Goal: Task Accomplishment & Management: Manage account settings

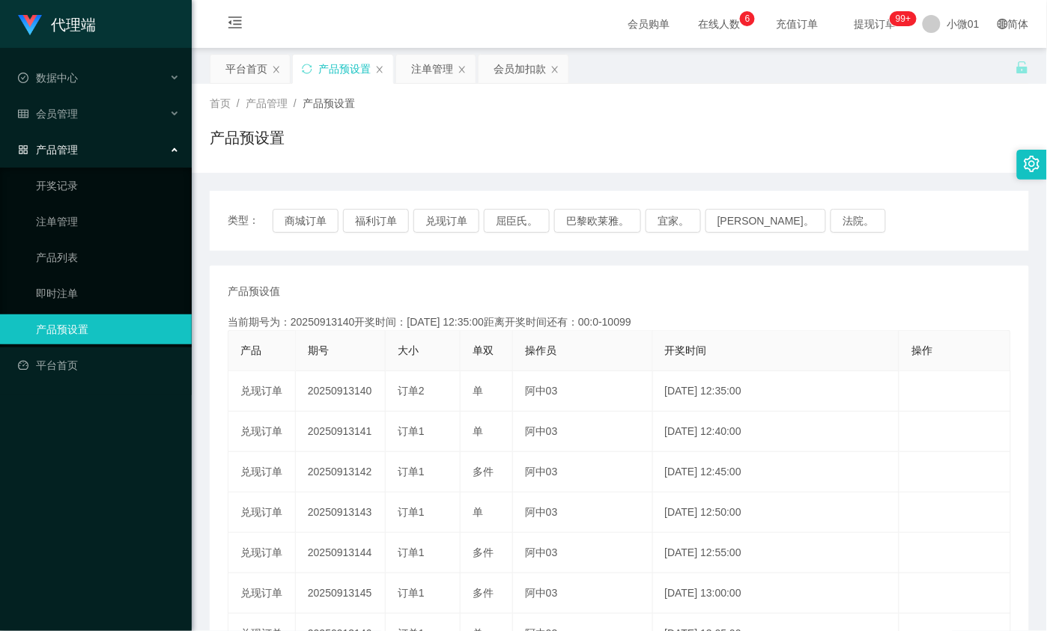
drag, startPoint x: 499, startPoint y: 76, endPoint x: 491, endPoint y: 88, distance: 13.9
click at [499, 76] on div "会员加扣款" at bounding box center [520, 69] width 52 height 28
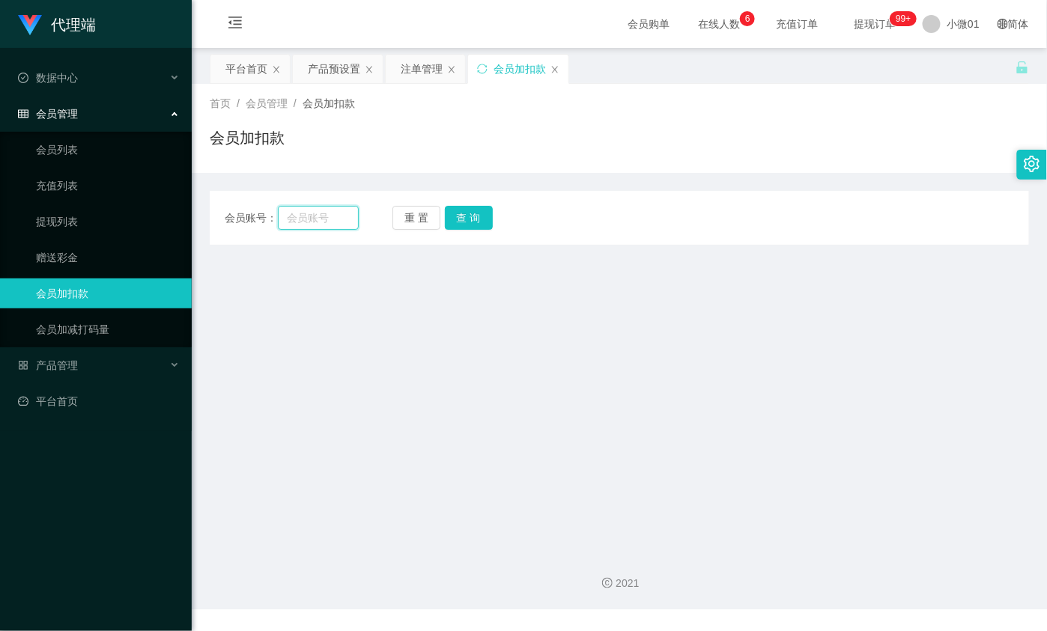
click at [338, 223] on input "text" at bounding box center [318, 218] width 81 height 24
paste input "qq123"
type input "qq123"
click at [483, 222] on button "查 询" at bounding box center [469, 218] width 48 height 24
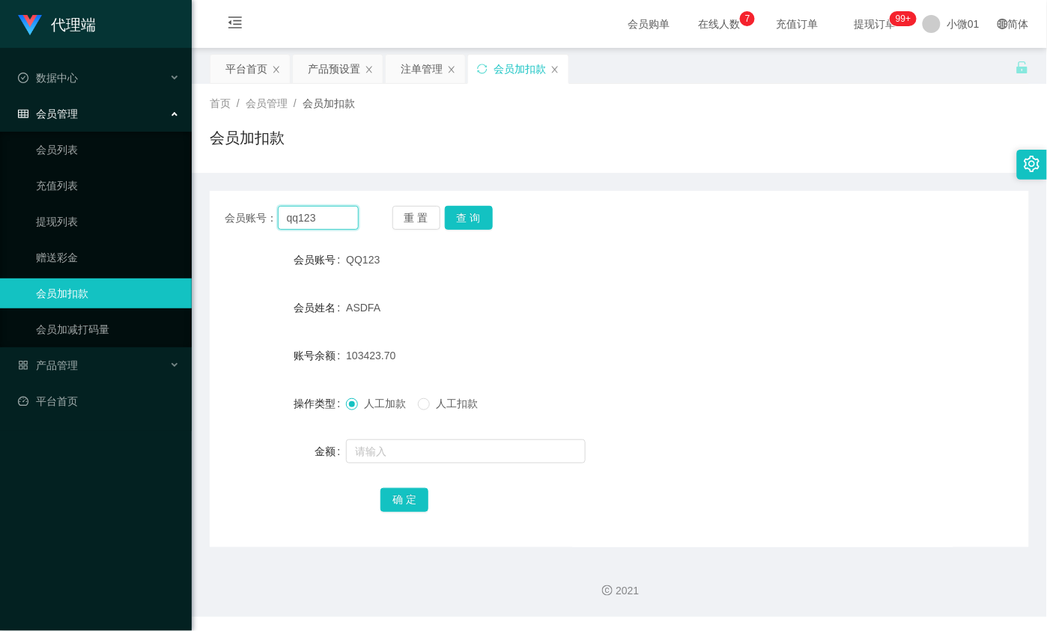
drag, startPoint x: 326, startPoint y: 211, endPoint x: 599, endPoint y: 1, distance: 345.0
click at [293, 204] on div "会员账号： qq123 重 置 查 询 会员账号 QQ123 会员姓名 ASDFA 账号余额 103423.70 操作类型 人工加款 人工扣款 金额 确 定" at bounding box center [619, 369] width 819 height 357
click at [440, 401] on span "人工扣款" at bounding box center [457, 404] width 54 height 12
click at [375, 398] on span "人工加款" at bounding box center [385, 404] width 54 height 12
drag, startPoint x: 341, startPoint y: 222, endPoint x: -324, endPoint y: 218, distance: 664.4
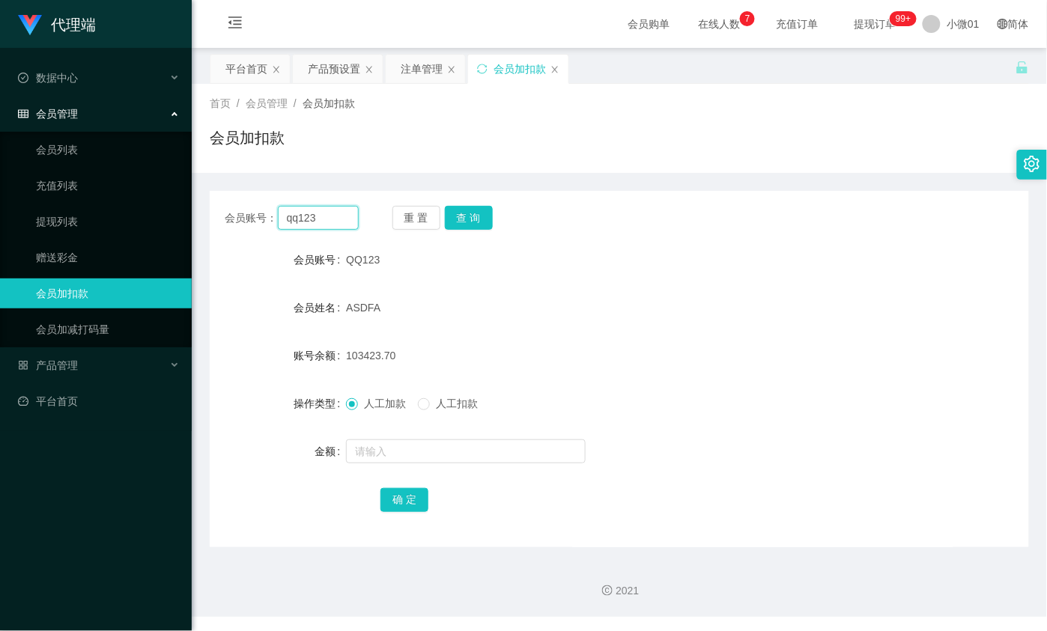
click at [0, 218] on html "代理端 数据中心 会员管理 会员列表 充值列表 提现列表 赠送彩金 会员加扣款 会员加减打码量 产品管理 开奖记录 注单管理 产品列表 即时注单 产品预设置 …" at bounding box center [523, 315] width 1047 height 631
click at [646, 84] on div "首页 / 会员管理 / 会员加扣款 / 会员加扣款" at bounding box center [619, 128] width 855 height 89
drag, startPoint x: 342, startPoint y: 214, endPoint x: 261, endPoint y: 199, distance: 83.0
click at [261, 199] on div "会员账号： qq123 重 置 查 询 会员账号 QQ123 会员姓名 ASDFA 账号余额 103423.70 操作类型 人工加款 人工扣款 金额 确 定" at bounding box center [619, 369] width 819 height 357
click at [327, 217] on input "qq123" at bounding box center [318, 218] width 81 height 24
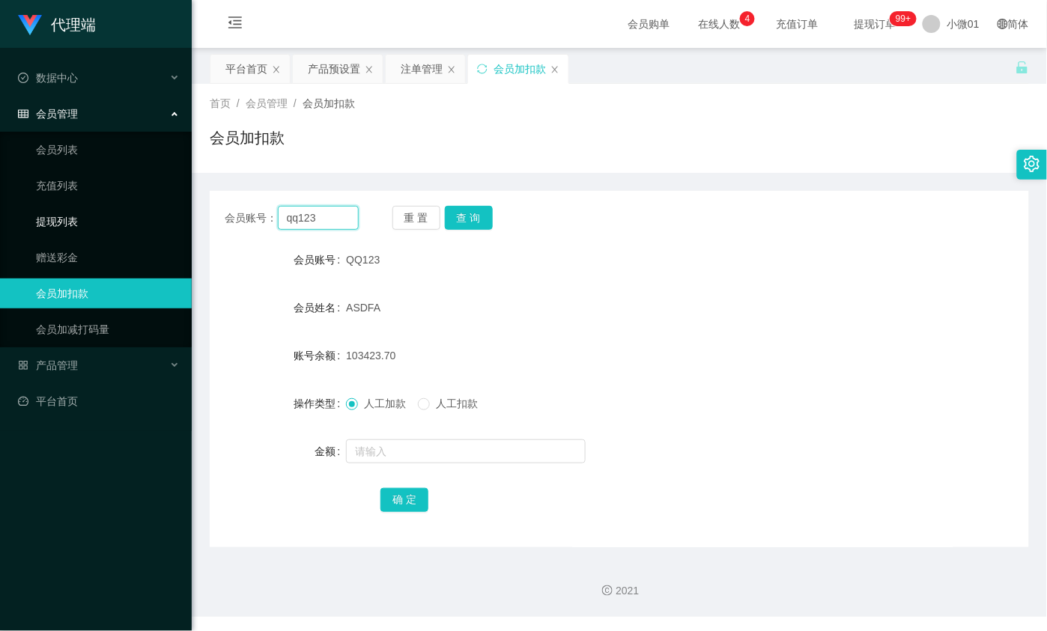
drag, startPoint x: 321, startPoint y: 223, endPoint x: 377, endPoint y: 213, distance: 57.0
click at [270, 213] on div "会员账号： qq123" at bounding box center [292, 218] width 134 height 24
drag, startPoint x: 334, startPoint y: 197, endPoint x: 285, endPoint y: 214, distance: 51.6
click at [286, 216] on div "会员账号： qq123 重 置 查 询 会员账号 QQ123 会员姓名 ASDFA 账号余额 103423.70 操作类型 人工加款 人工扣款 金额 确 定" at bounding box center [619, 369] width 819 height 357
click at [53, 253] on link "赠送彩金" at bounding box center [108, 258] width 144 height 30
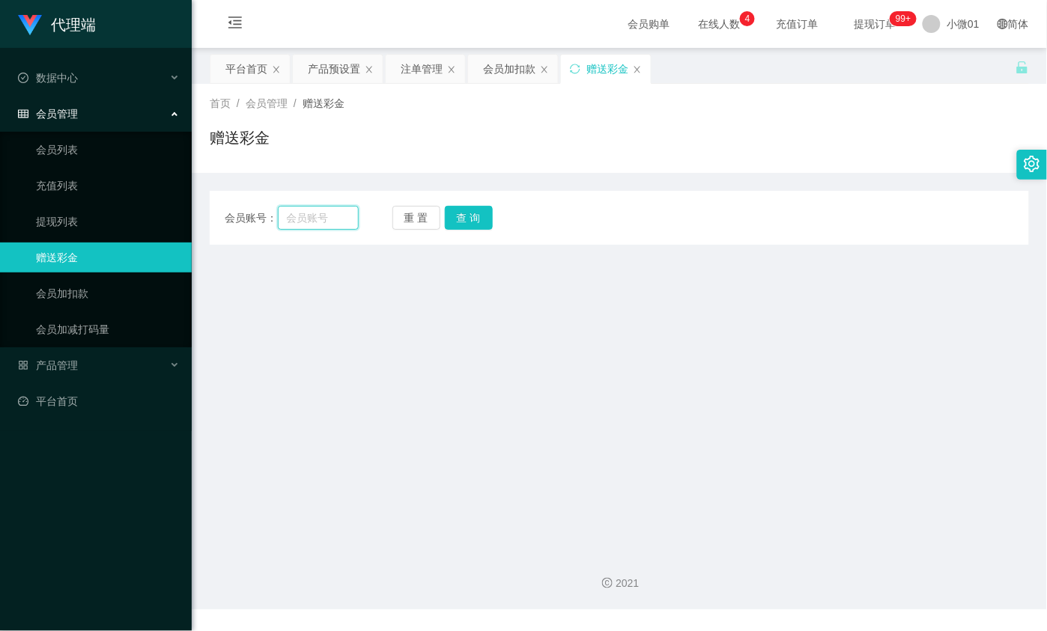
click at [308, 217] on input "text" at bounding box center [318, 218] width 81 height 24
click at [238, 65] on div "平台首页" at bounding box center [246, 69] width 42 height 28
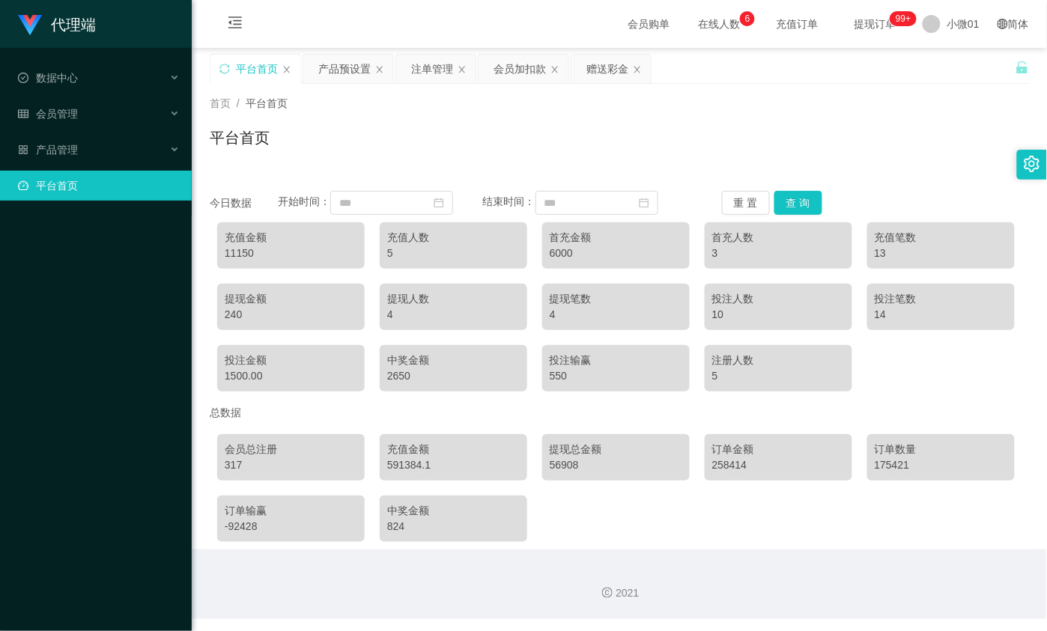
drag, startPoint x: 267, startPoint y: 218, endPoint x: 13, endPoint y: 328, distance: 276.8
click at [268, 219] on div "充值金额 11150 充值人数 5 首充金额 6000 首充人数 3 充值笔数 13 提现金额 240 提现人数 4 提现笔数 4 投注人数 10 投注笔数 …" at bounding box center [619, 307] width 819 height 184
click at [971, 58] on li "退出登录" at bounding box center [961, 66] width 112 height 24
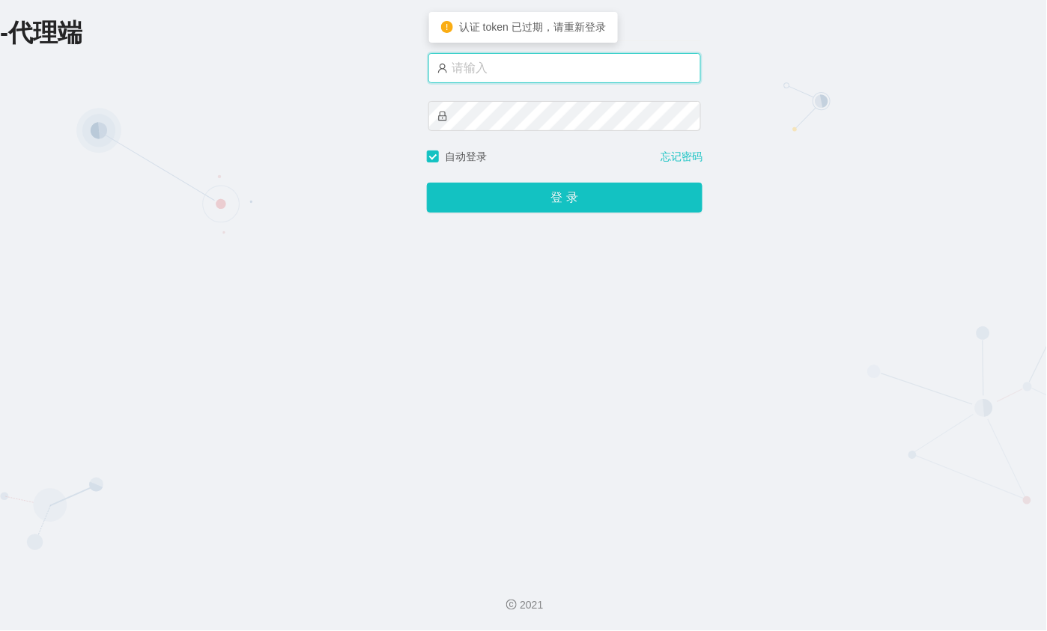
type input "xiaowei02"
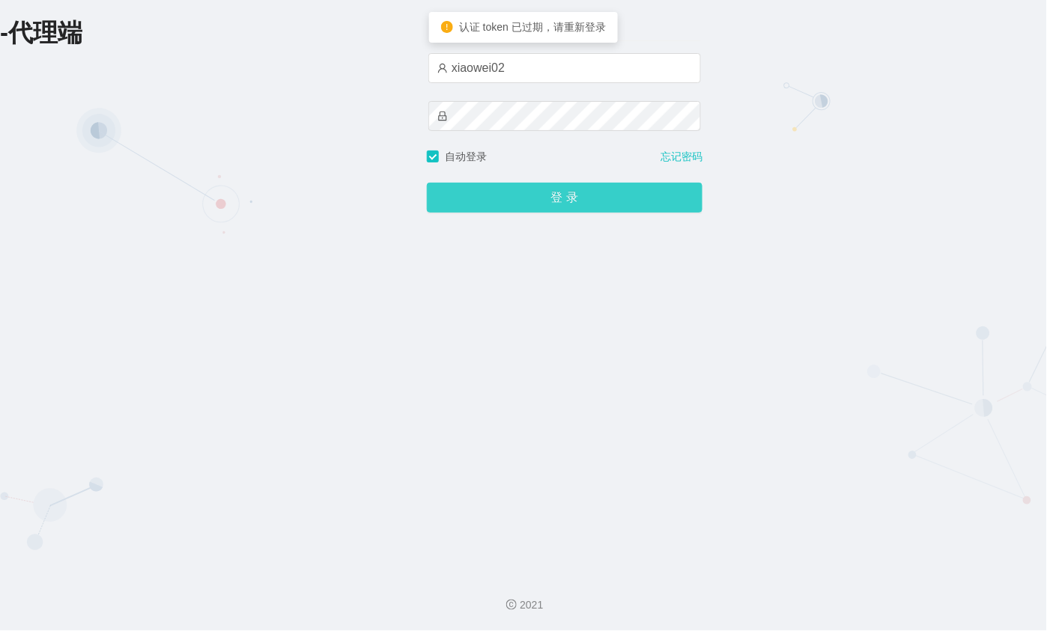
click at [557, 200] on button "登 录" at bounding box center [565, 198] width 276 height 30
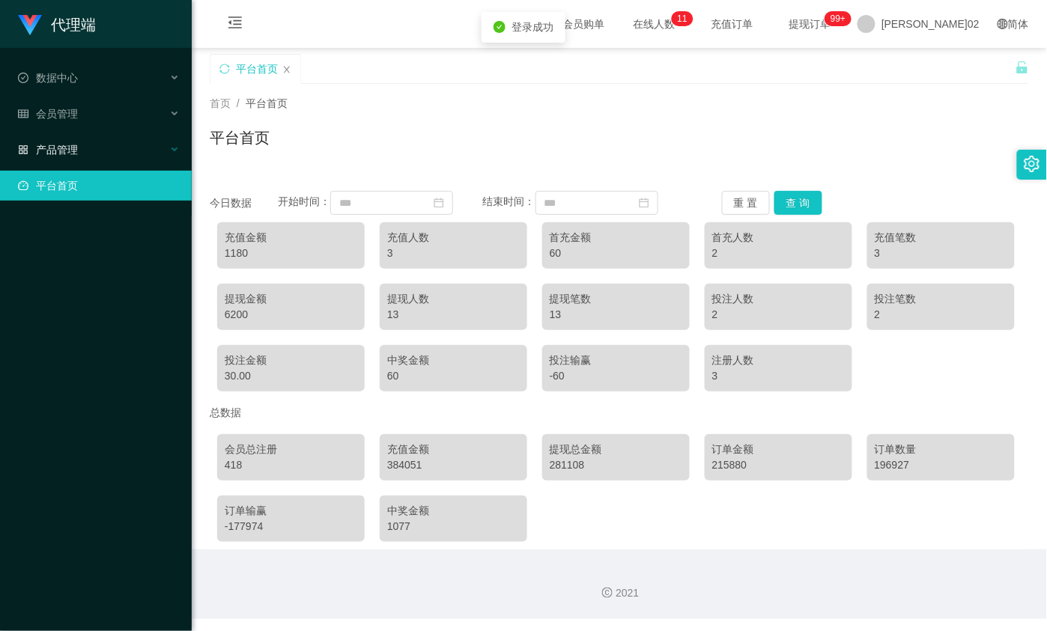
click at [105, 154] on div "产品管理" at bounding box center [96, 150] width 192 height 30
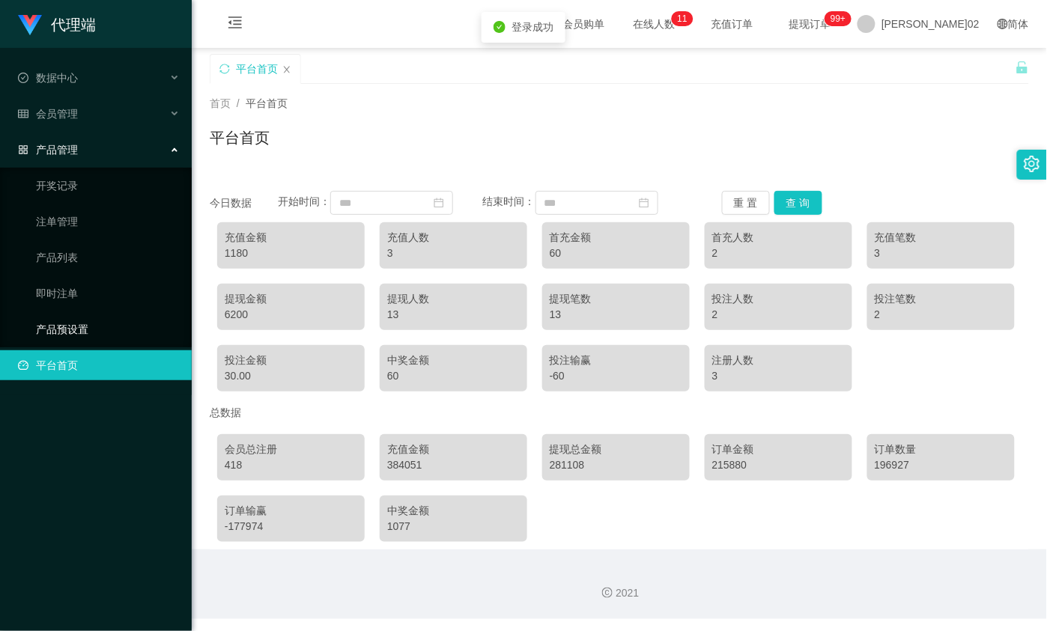
click at [71, 327] on link "产品预设置" at bounding box center [108, 330] width 144 height 30
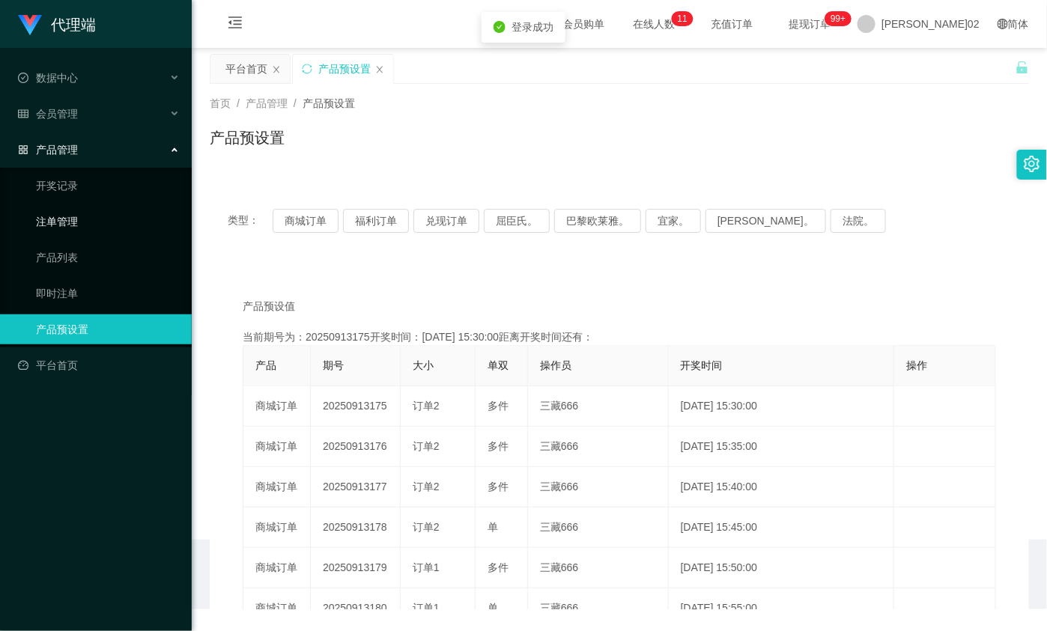
click at [68, 233] on link "注单管理" at bounding box center [108, 222] width 144 height 30
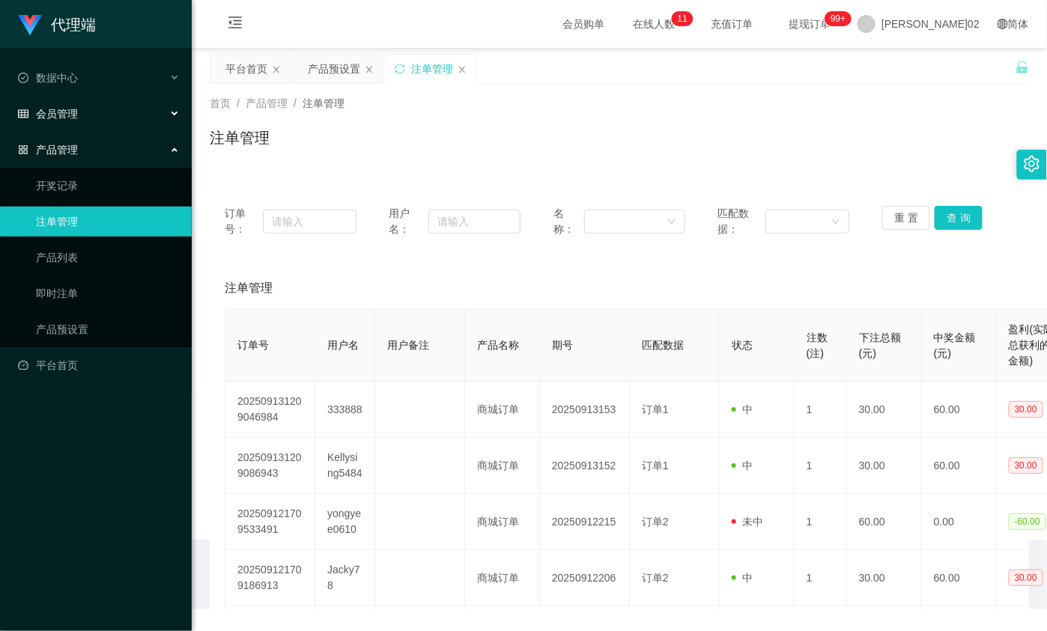
drag, startPoint x: 72, startPoint y: 112, endPoint x: 77, endPoint y: 124, distance: 13.1
click at [72, 112] on font "会员管理" at bounding box center [57, 114] width 42 height 12
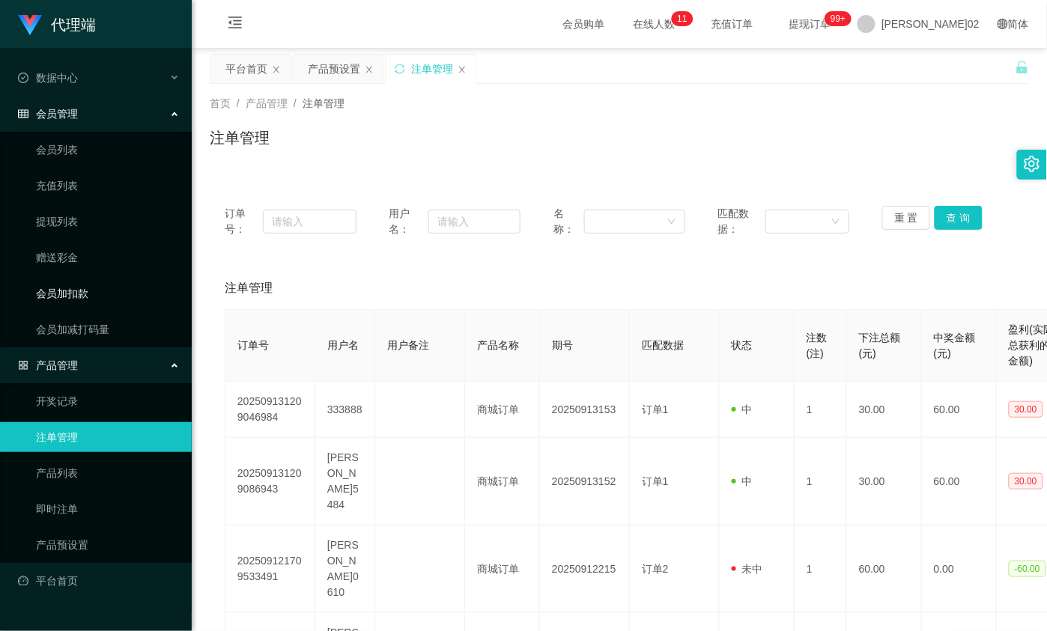
click at [94, 290] on link "会员加扣款" at bounding box center [108, 294] width 144 height 30
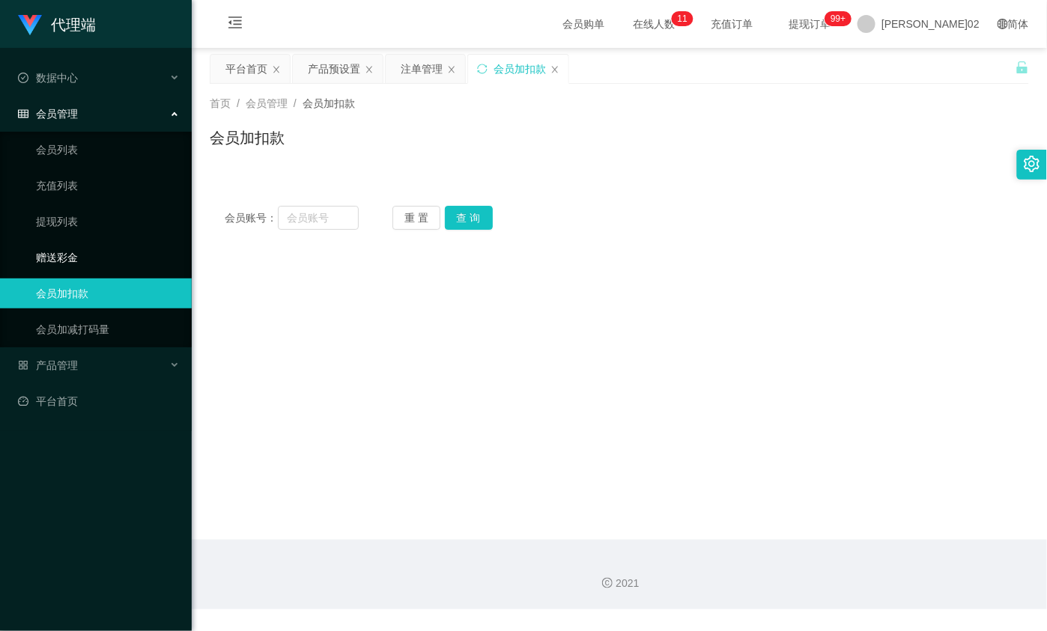
click at [72, 244] on link "赠送彩金" at bounding box center [108, 258] width 144 height 30
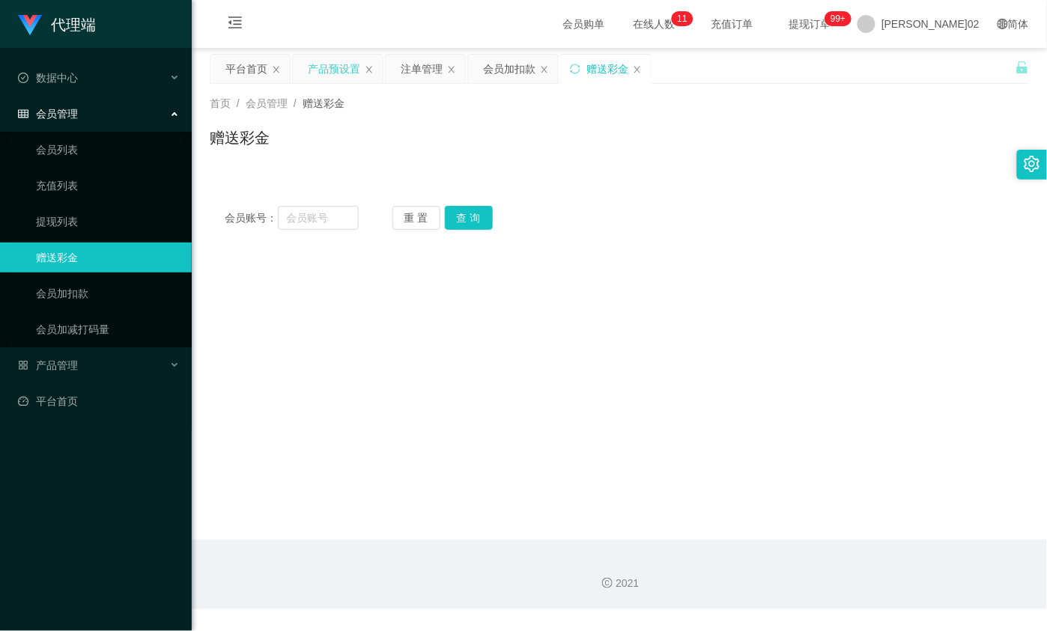
click at [331, 62] on div "产品预设置" at bounding box center [334, 69] width 52 height 28
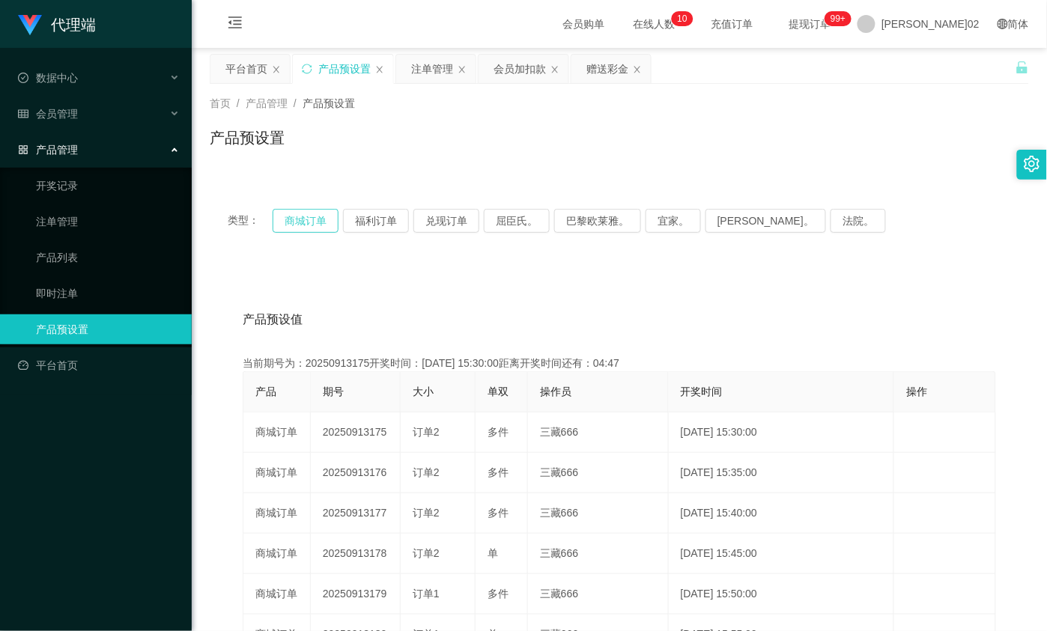
click at [331, 222] on button "商城订单" at bounding box center [306, 221] width 66 height 24
click at [382, 221] on button "福利订单" at bounding box center [376, 221] width 66 height 24
click at [451, 217] on button "兑现订单" at bounding box center [446, 221] width 66 height 24
drag, startPoint x: 525, startPoint y: 70, endPoint x: 478, endPoint y: 100, distance: 55.9
click at [525, 70] on div "会员加扣款" at bounding box center [520, 69] width 52 height 28
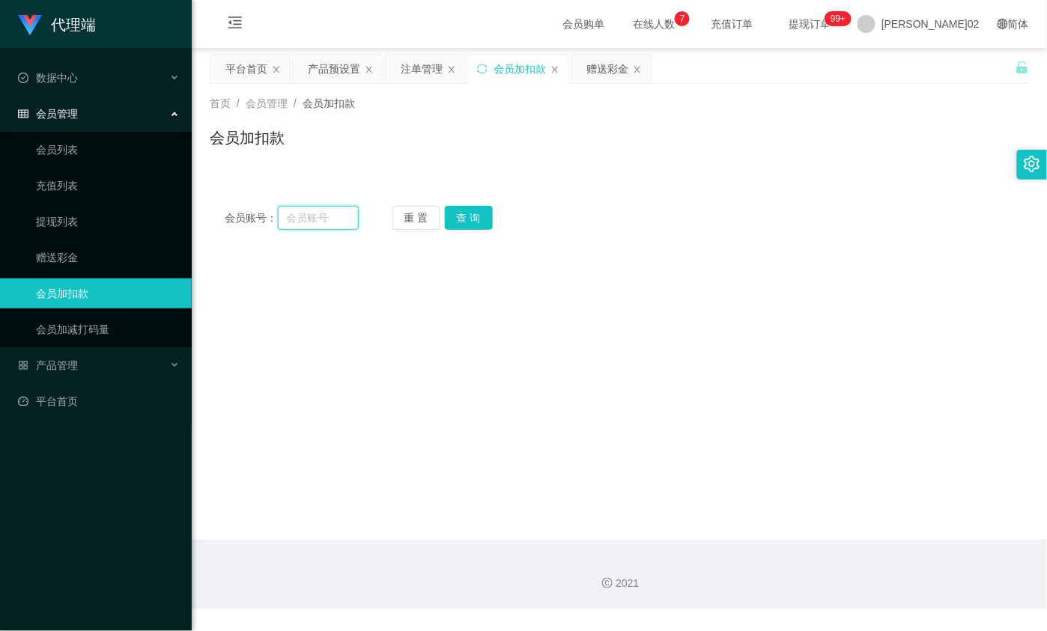
click at [296, 230] on div "会员账号： 重 置 查 询 会员账号 会员姓名 账号余额 操作类型 人工加款 人工扣款 金额 确 定" at bounding box center [619, 218] width 819 height 54
paste input "qq123"
type input "qq123"
click at [462, 215] on button "查 询" at bounding box center [469, 218] width 48 height 24
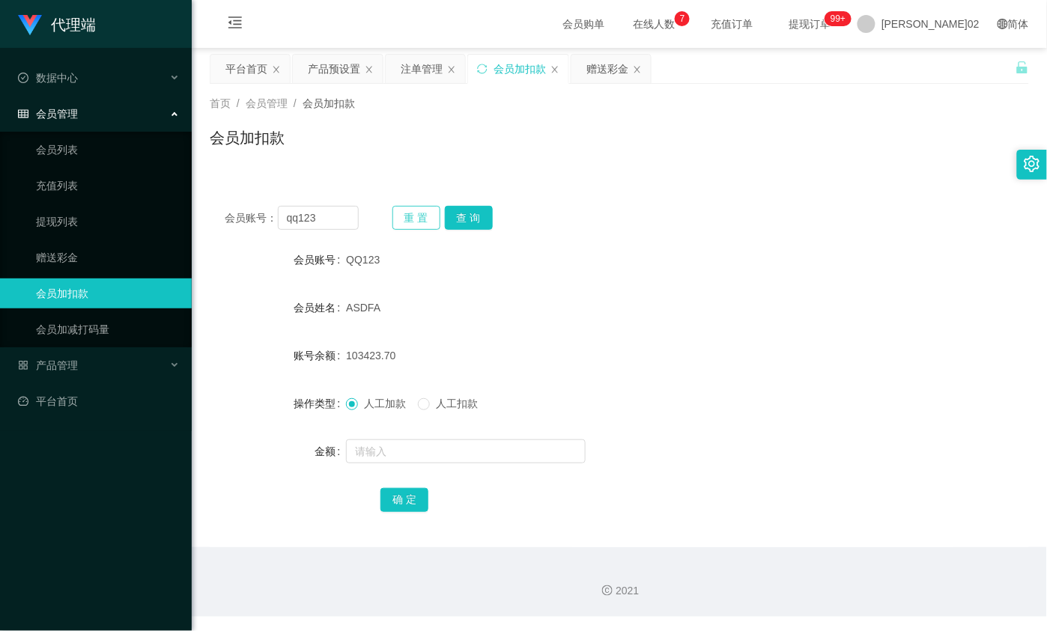
click at [414, 216] on button "重 置" at bounding box center [417, 218] width 48 height 24
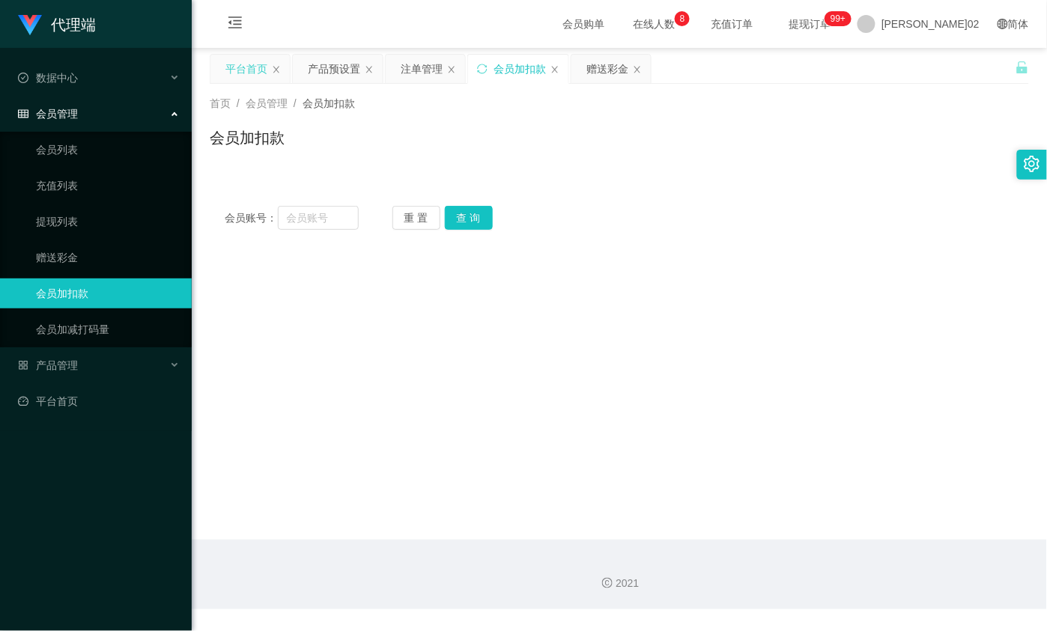
click at [216, 61] on div "平台首页" at bounding box center [249, 69] width 79 height 28
drag, startPoint x: 247, startPoint y: 68, endPoint x: 321, endPoint y: 1, distance: 99.2
click at [248, 66] on div "平台首页" at bounding box center [246, 69] width 42 height 28
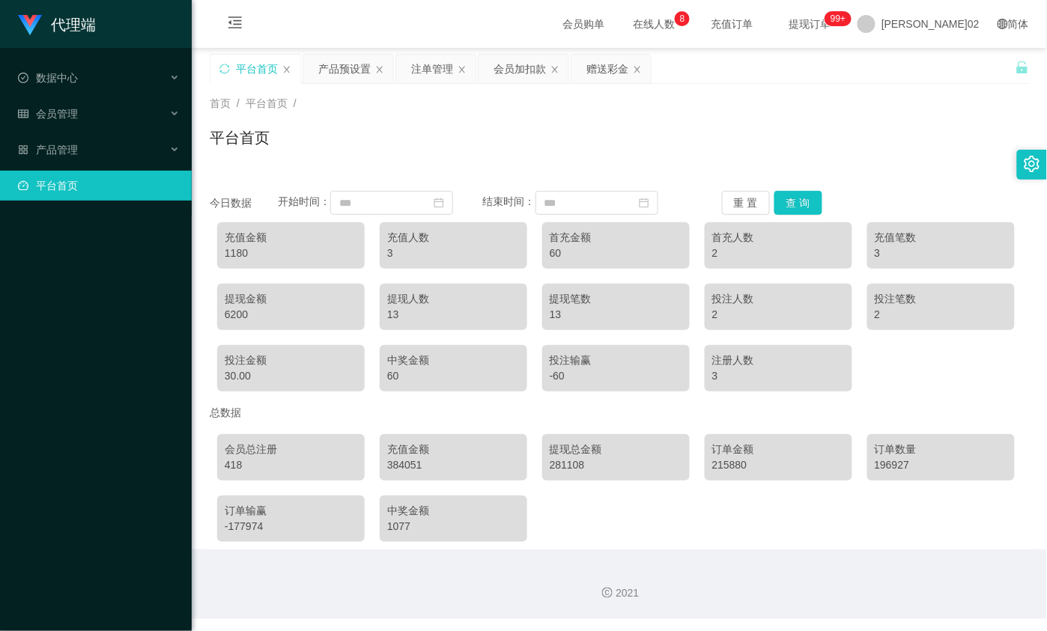
click at [326, 240] on div "充值金额" at bounding box center [291, 238] width 133 height 16
click at [440, 240] on div "充值人数" at bounding box center [453, 238] width 133 height 16
click at [554, 462] on div "281108" at bounding box center [616, 466] width 133 height 16
drag, startPoint x: 547, startPoint y: 468, endPoint x: 637, endPoint y: 458, distance: 91.2
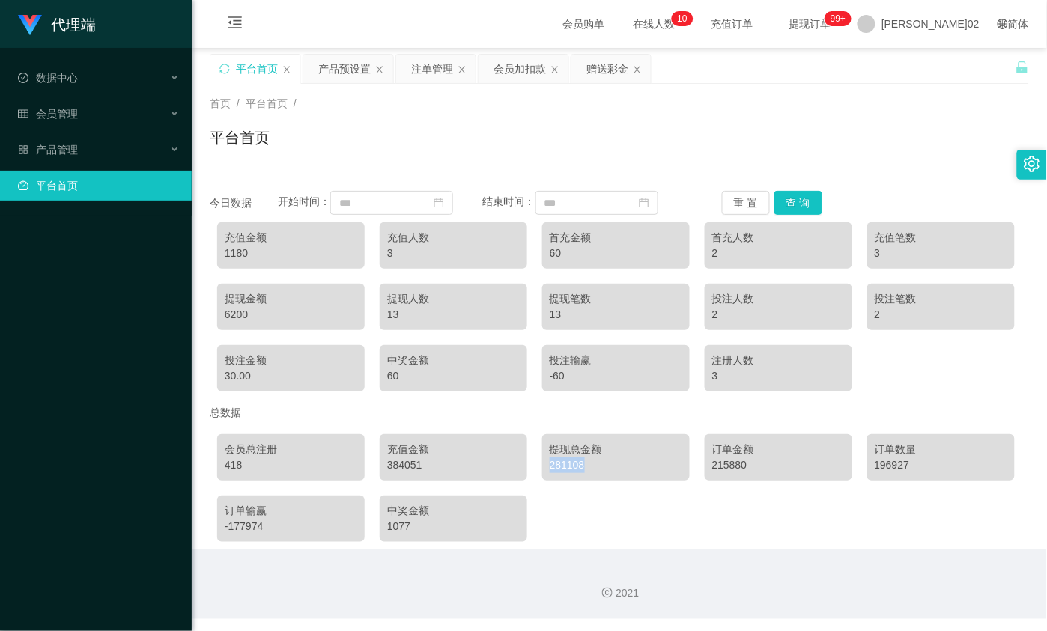
click at [637, 458] on div "281108" at bounding box center [616, 466] width 133 height 16
drag, startPoint x: 637, startPoint y: 458, endPoint x: 611, endPoint y: 473, distance: 30.2
click at [611, 473] on div "提现总金额 281108" at bounding box center [616, 457] width 148 height 46
click at [507, 70] on div "会员加扣款" at bounding box center [520, 69] width 52 height 28
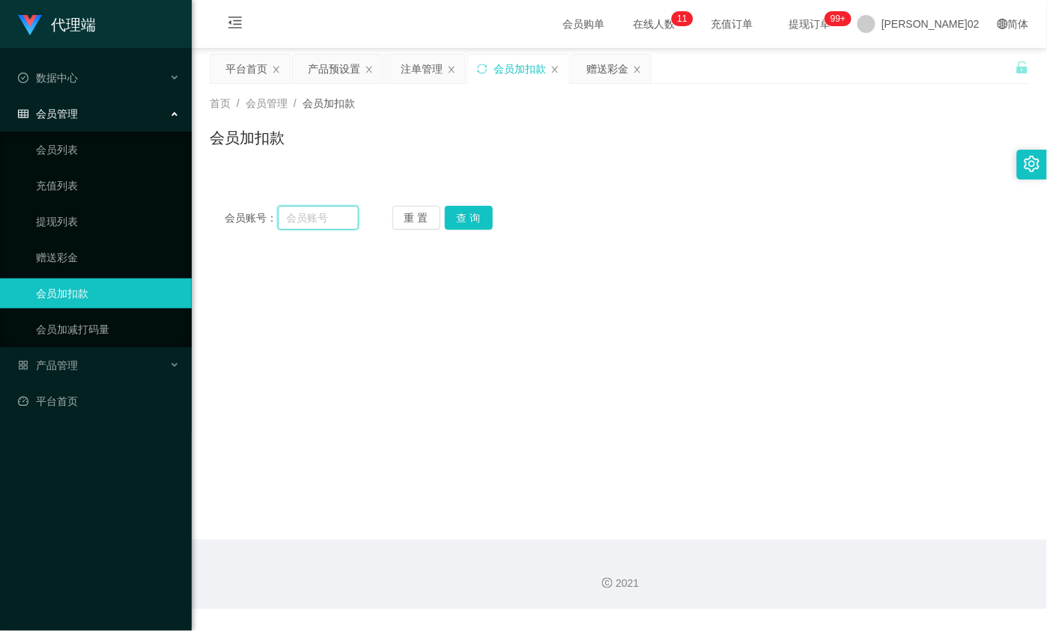
click at [308, 226] on input "text" at bounding box center [318, 218] width 81 height 24
paste input "Yee9599"
type input "Yee9599"
click at [492, 207] on div "重 置 查 询" at bounding box center [460, 218] width 134 height 24
click at [478, 213] on button "查 询" at bounding box center [469, 218] width 48 height 24
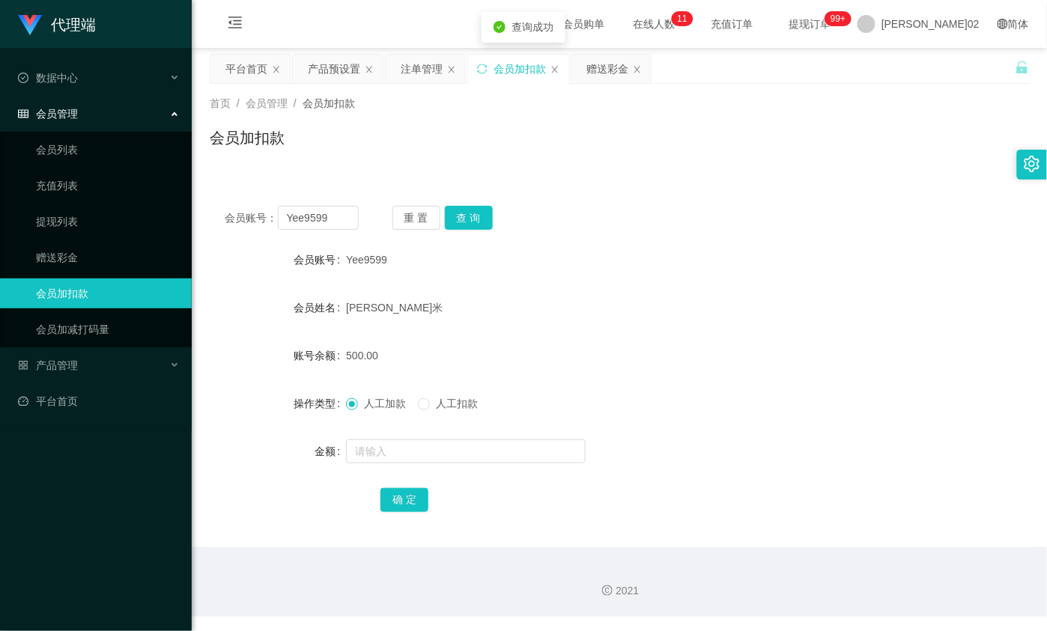
click at [816, 279] on form "会员账号 Yee9599 会员姓名 [PERSON_NAME] 账号余额 500.00 操作类型 人工加款 人工扣款 金额 确 定" at bounding box center [619, 380] width 819 height 270
drag, startPoint x: 336, startPoint y: 208, endPoint x: 251, endPoint y: 219, distance: 85.4
click at [251, 219] on div "会员账号： Yee9599" at bounding box center [292, 218] width 134 height 24
click at [473, 218] on button "查 询" at bounding box center [469, 218] width 48 height 24
